Goal: Task Accomplishment & Management: Manage account settings

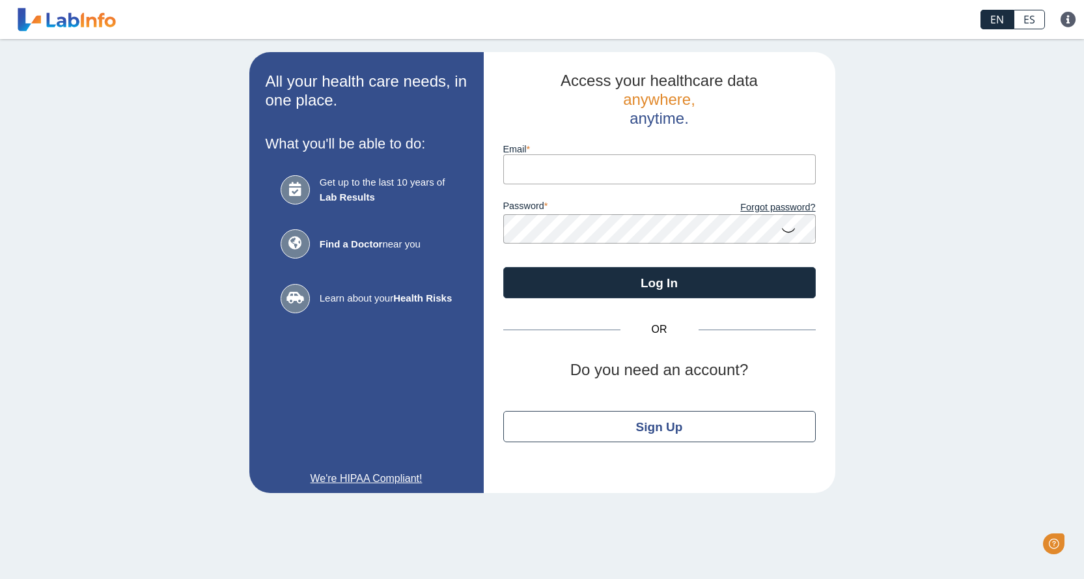
click at [604, 173] on input "Email" at bounding box center [659, 168] width 313 height 29
type input "[EMAIL_ADDRESS][DOMAIN_NAME]"
click at [503, 267] on button "Log In" at bounding box center [659, 282] width 313 height 31
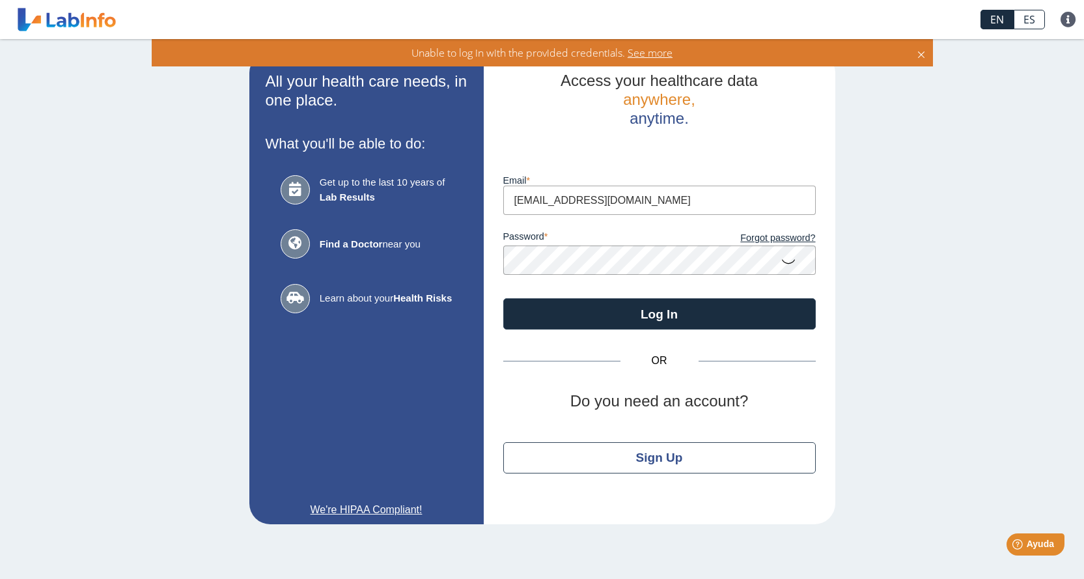
click at [789, 261] on icon at bounding box center [789, 260] width 16 height 25
click at [311, 223] on app-login "All your health care needs, in one place. What you'll be able to do: Get up to …" at bounding box center [542, 288] width 586 height 472
click at [16, 215] on div "All your health care needs, in one place. What you'll be able to do: Get up to …" at bounding box center [542, 288] width 1084 height 498
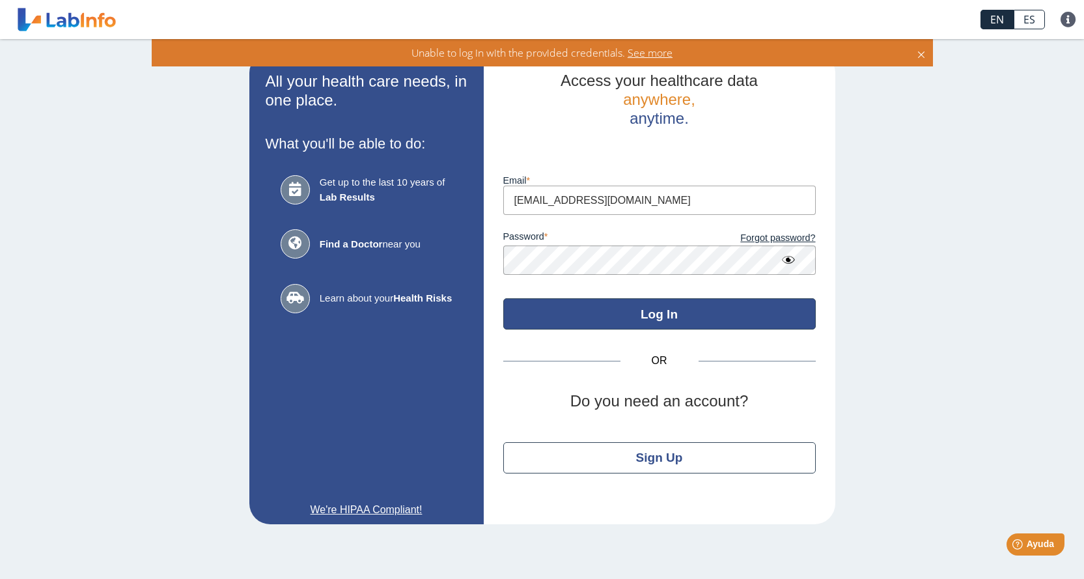
click at [774, 315] on button "Log In" at bounding box center [659, 313] width 313 height 31
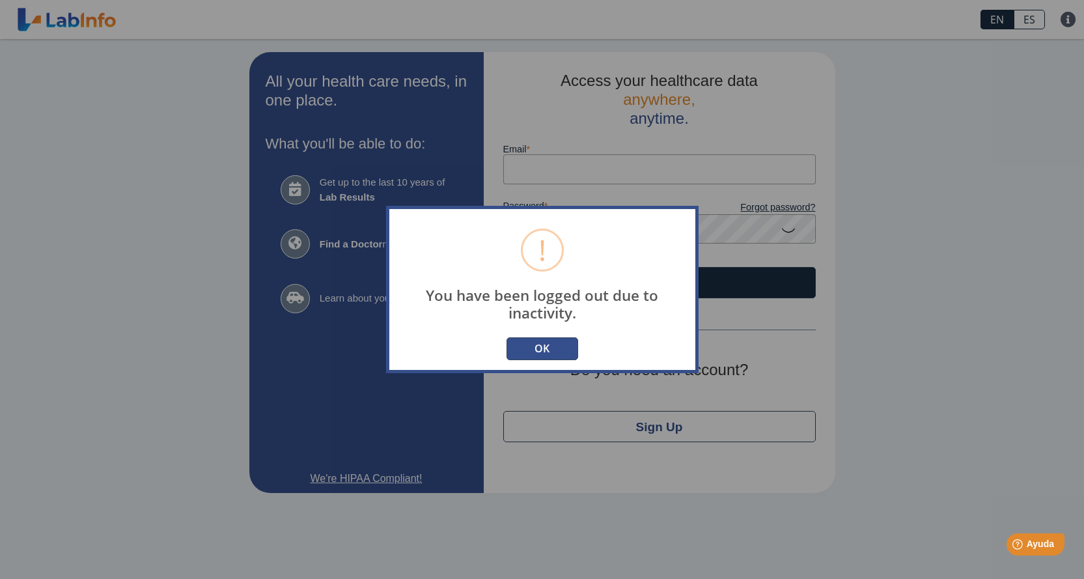
click at [522, 348] on button "OK" at bounding box center [543, 348] width 72 height 23
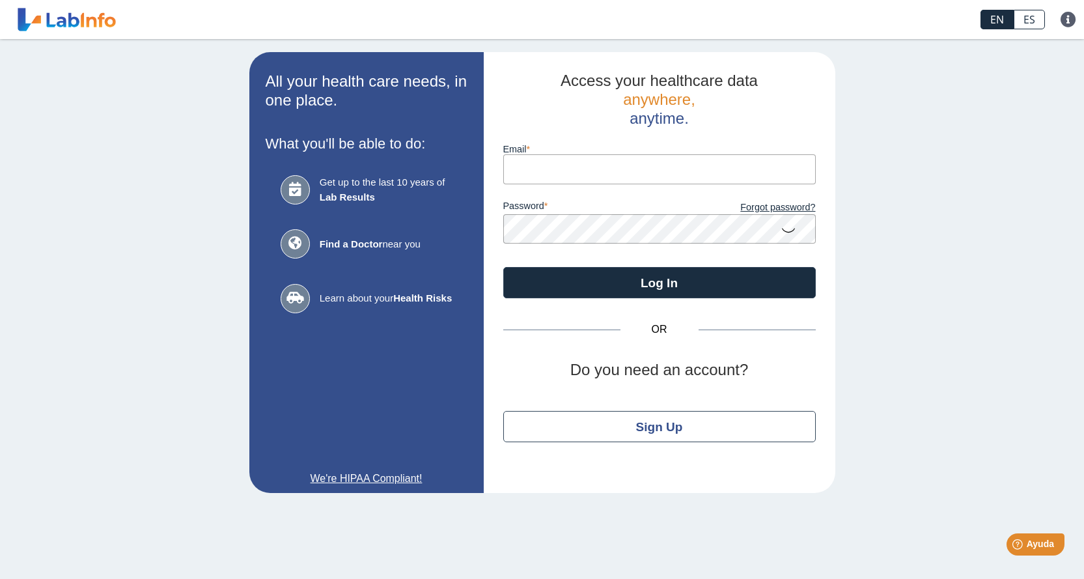
click at [586, 170] on input "Email" at bounding box center [659, 168] width 313 height 29
type input "[EMAIL_ADDRESS][DOMAIN_NAME]"
click at [503, 267] on button "Log In" at bounding box center [659, 282] width 313 height 31
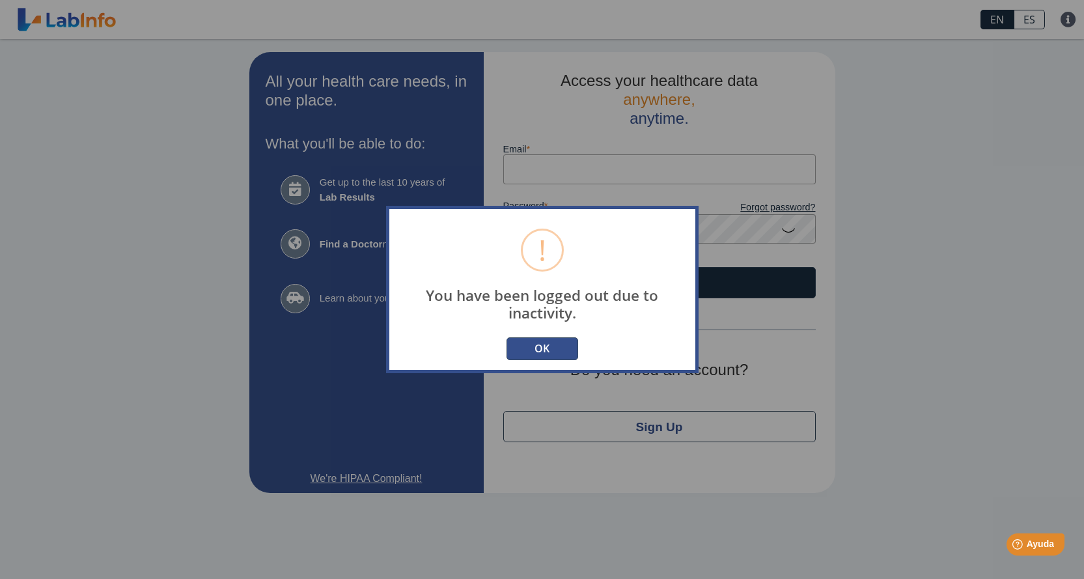
click at [544, 342] on button "OK" at bounding box center [543, 348] width 72 height 23
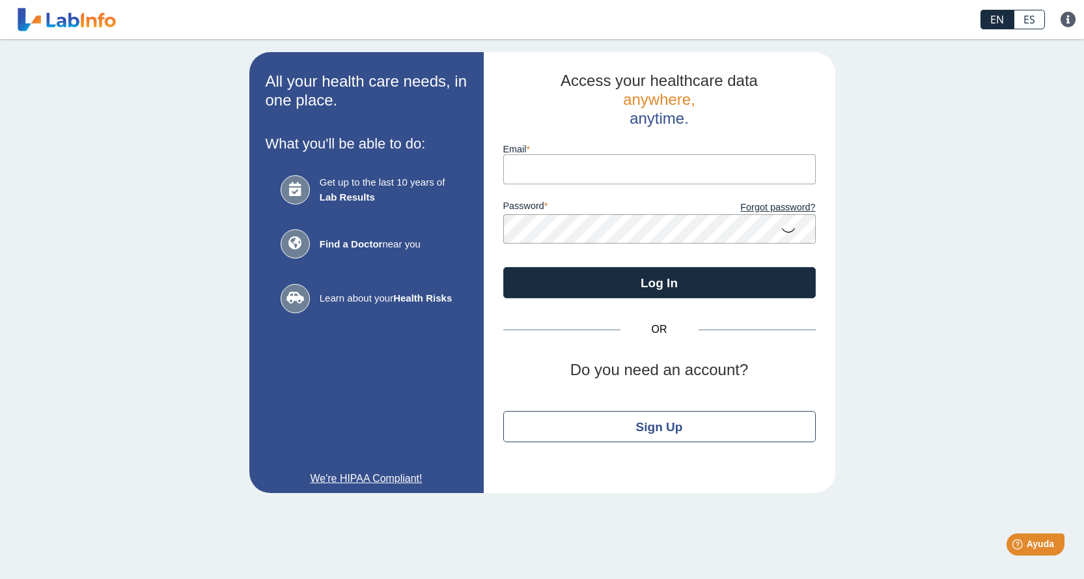
click at [632, 167] on input "Email" at bounding box center [659, 168] width 313 height 29
type input "[EMAIL_ADDRESS][DOMAIN_NAME]"
click at [503, 267] on button "Log In" at bounding box center [659, 282] width 313 height 31
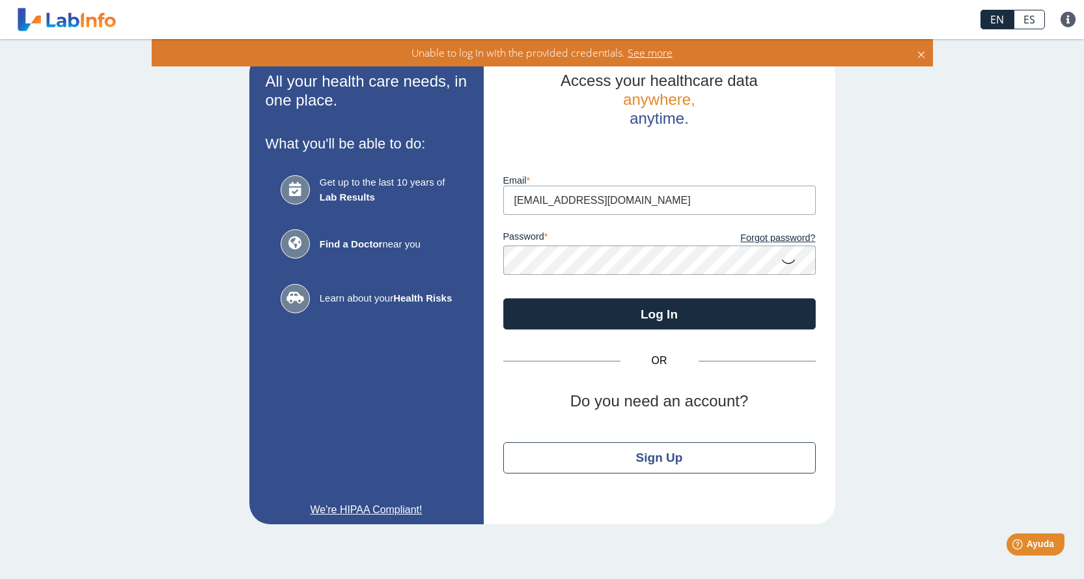
click at [785, 260] on icon at bounding box center [789, 260] width 16 height 25
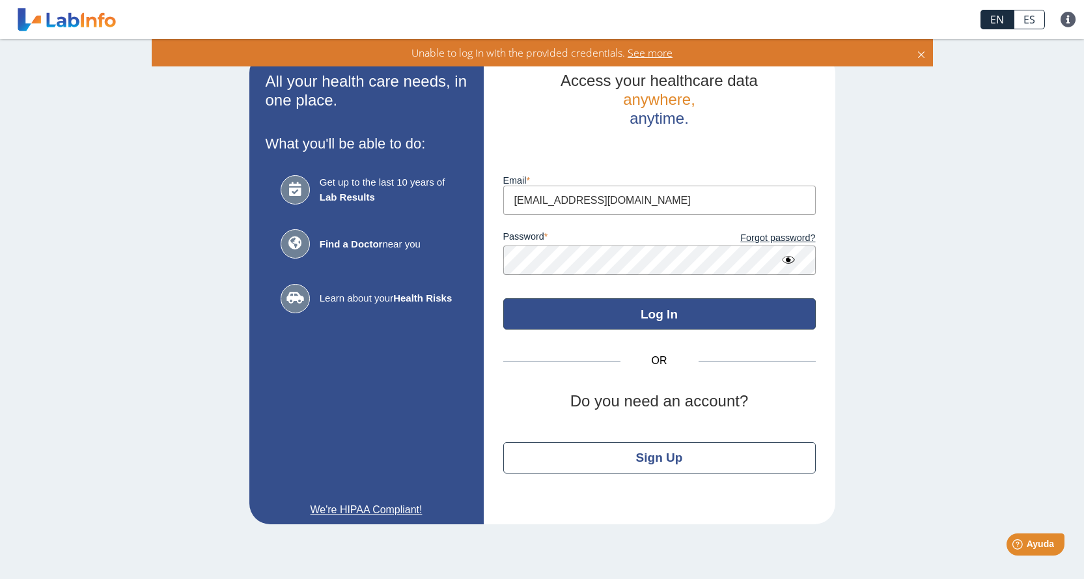
click at [614, 310] on button "Log In" at bounding box center [659, 313] width 313 height 31
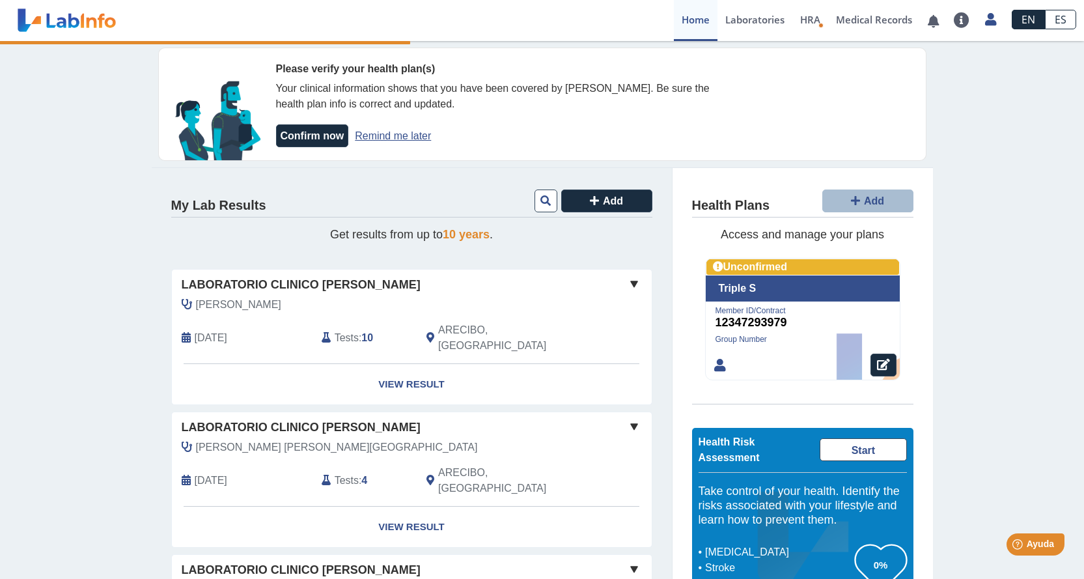
click at [739, 81] on section "Please verify your health plan(s) Your clinical information shows that you have…" at bounding box center [542, 105] width 768 height 114
